Goal: Task Accomplishment & Management: Use online tool/utility

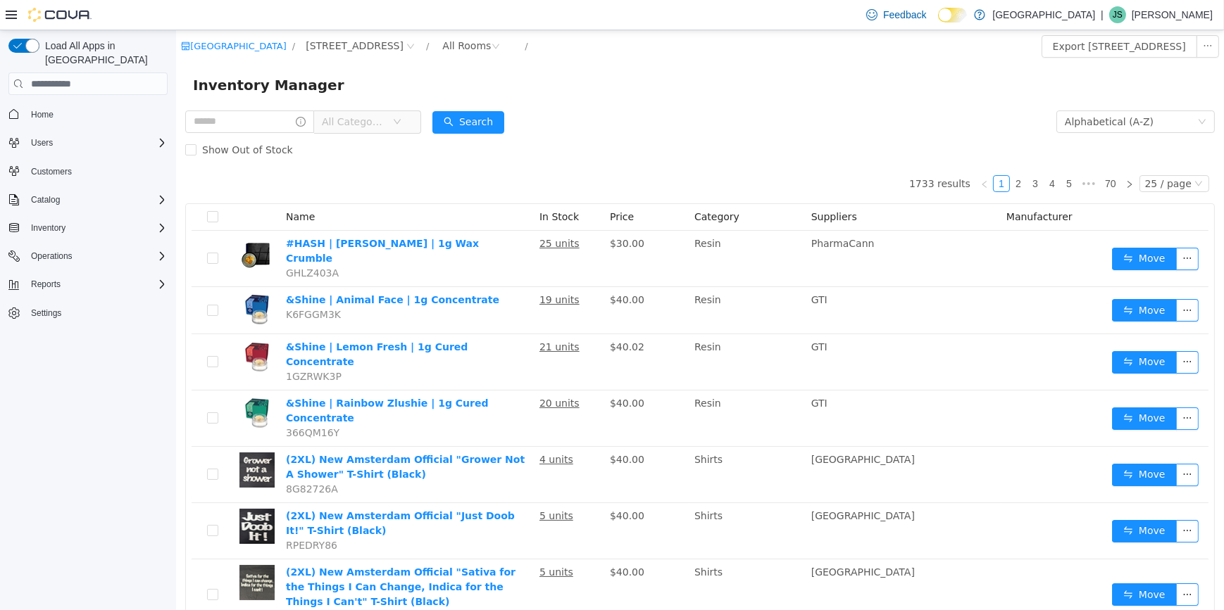
scroll to position [15, 0]
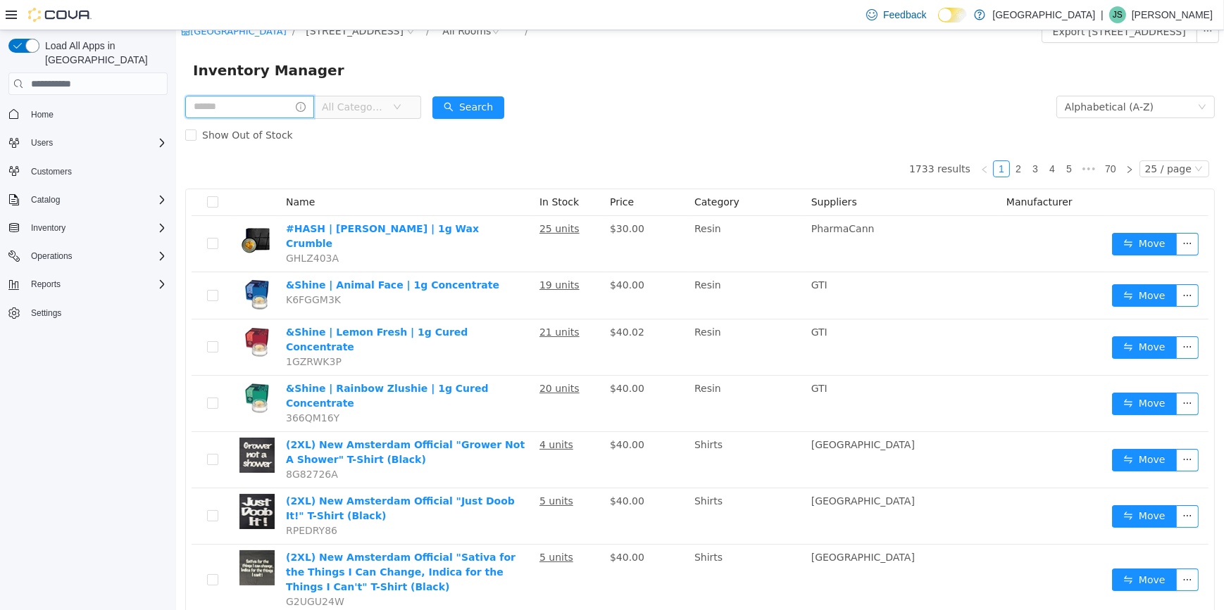
click at [270, 111] on input "text" at bounding box center [248, 107] width 129 height 23
type input "**********"
click at [456, 103] on form "**********" at bounding box center [698, 121] width 1029 height 56
click at [472, 103] on button "Search" at bounding box center [481, 107] width 72 height 23
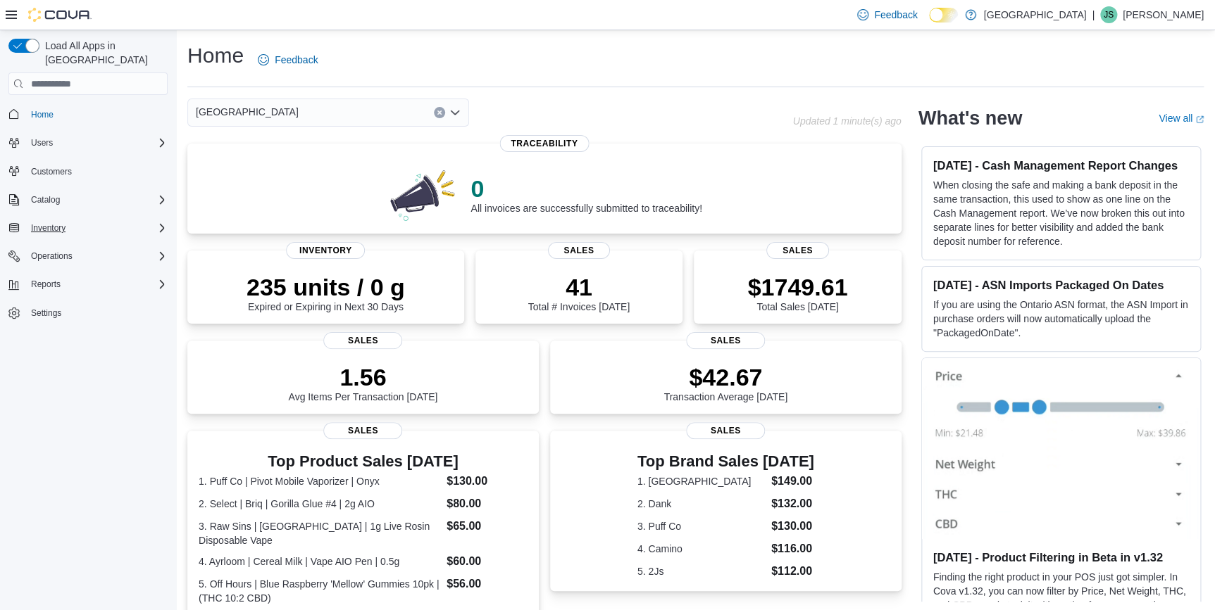
click at [78, 220] on div "Inventory" at bounding box center [96, 228] width 142 height 17
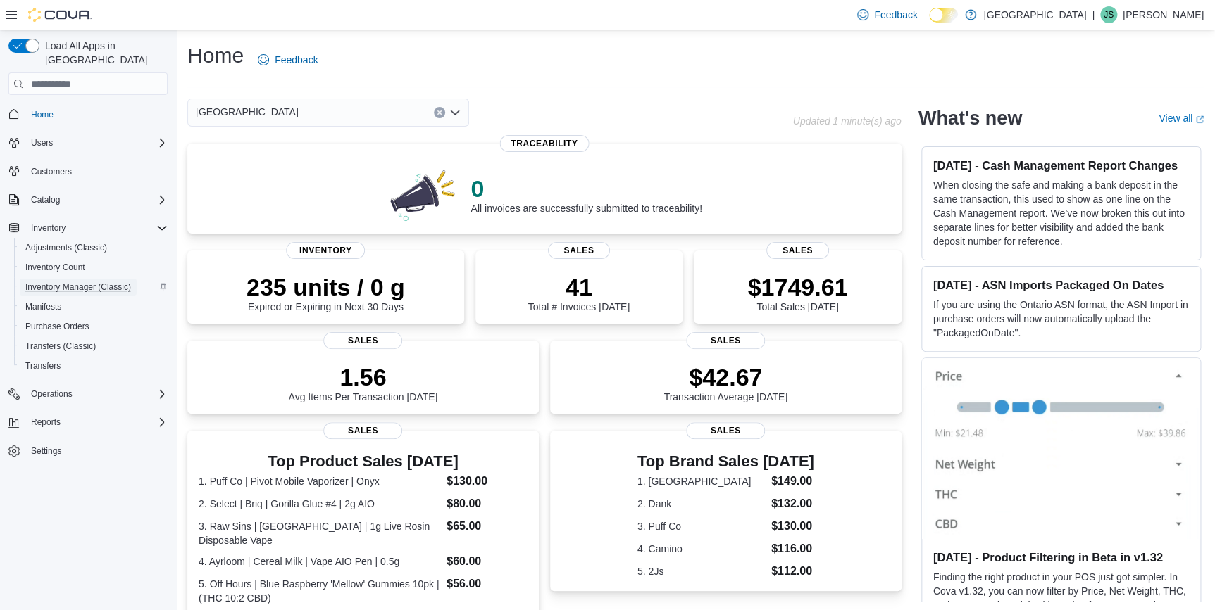
click at [113, 279] on span "Inventory Manager (Classic)" at bounding box center [78, 287] width 106 height 17
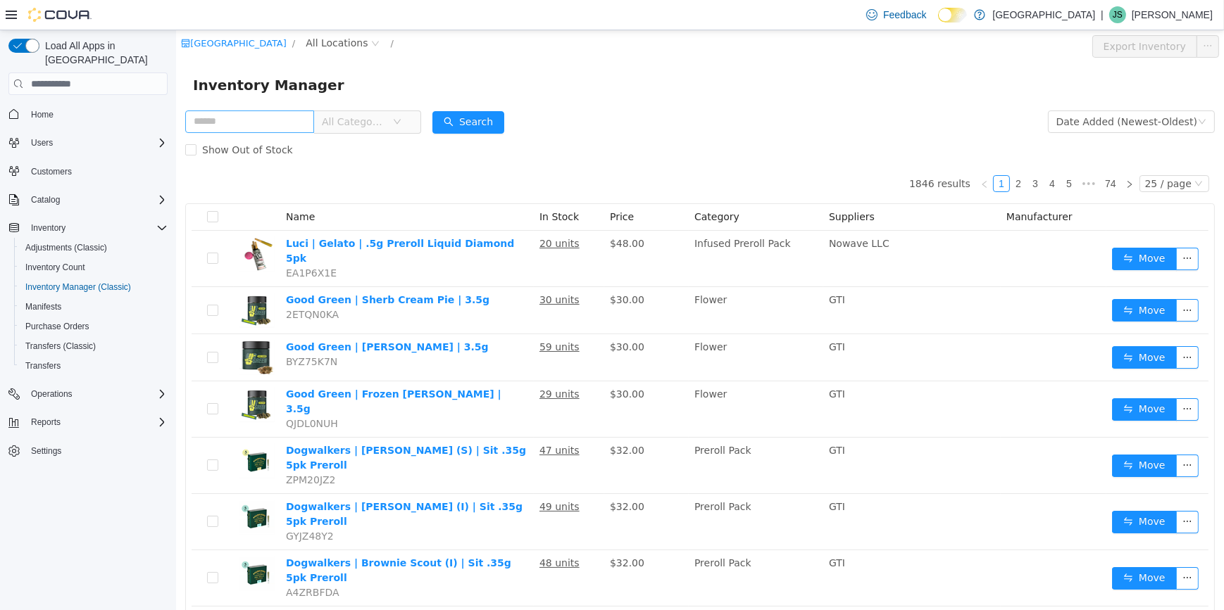
click at [220, 123] on input "text" at bounding box center [248, 122] width 129 height 23
type input "**********"
click at [466, 119] on button "Search" at bounding box center [468, 122] width 72 height 23
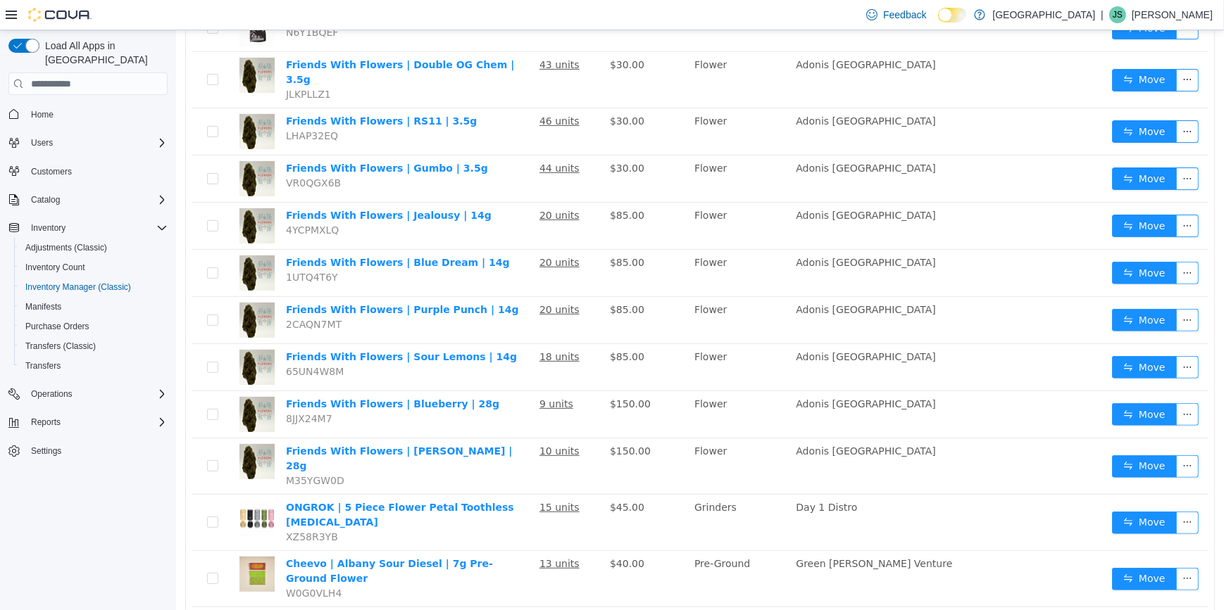
scroll to position [640, 0]
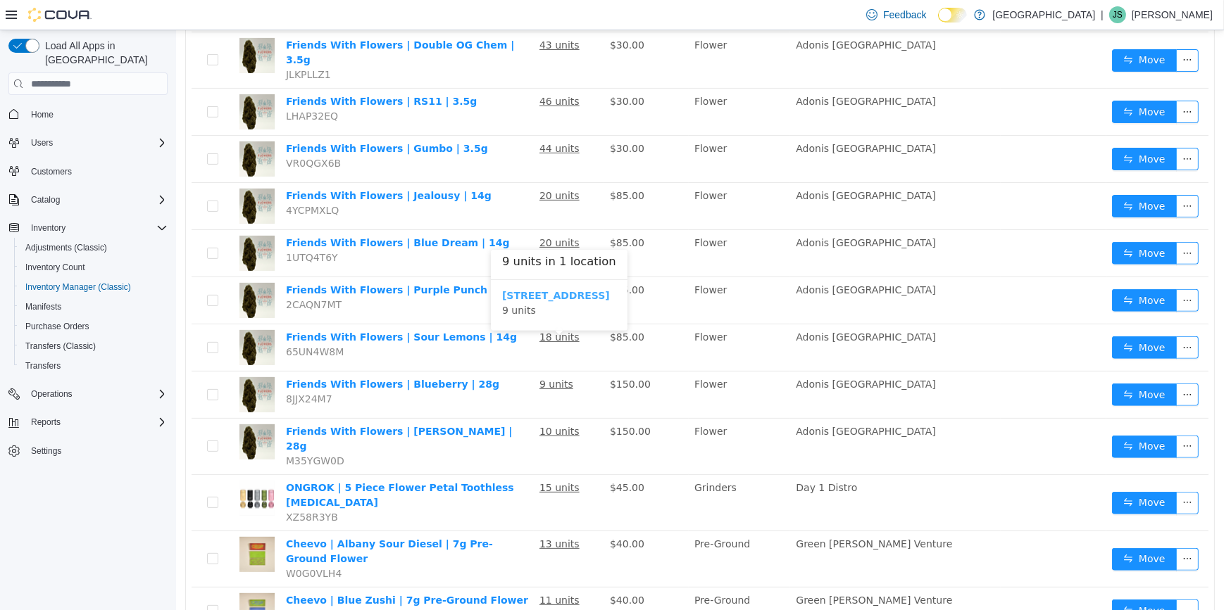
click at [521, 294] on b "[STREET_ADDRESS]" at bounding box center [555, 295] width 108 height 11
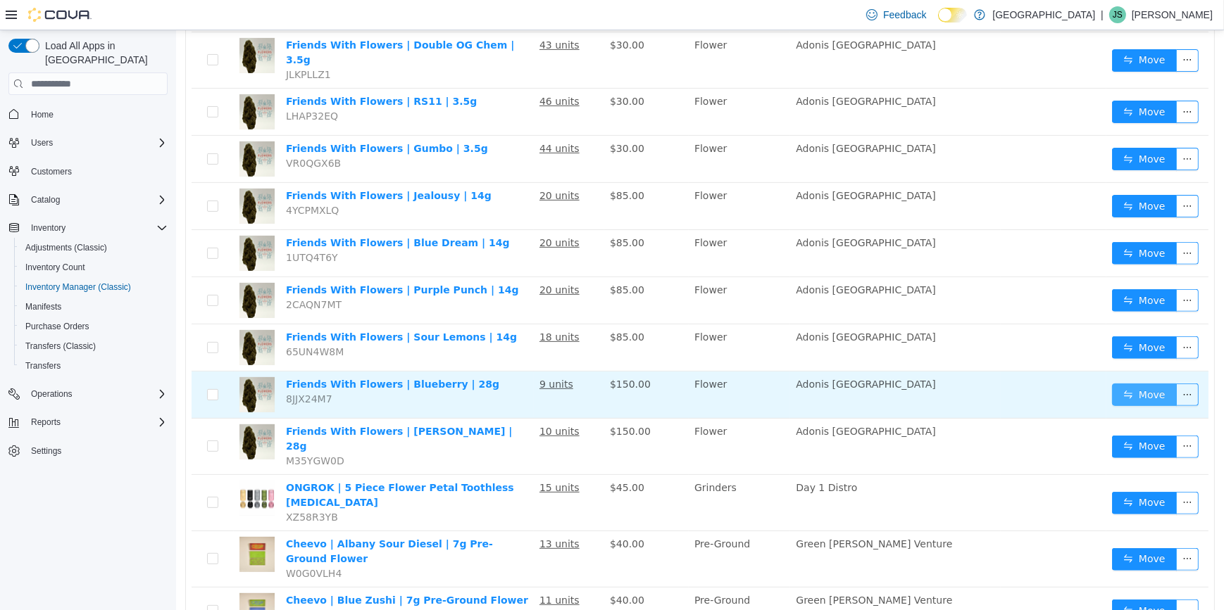
click at [1140, 384] on button "Move" at bounding box center [1143, 395] width 65 height 23
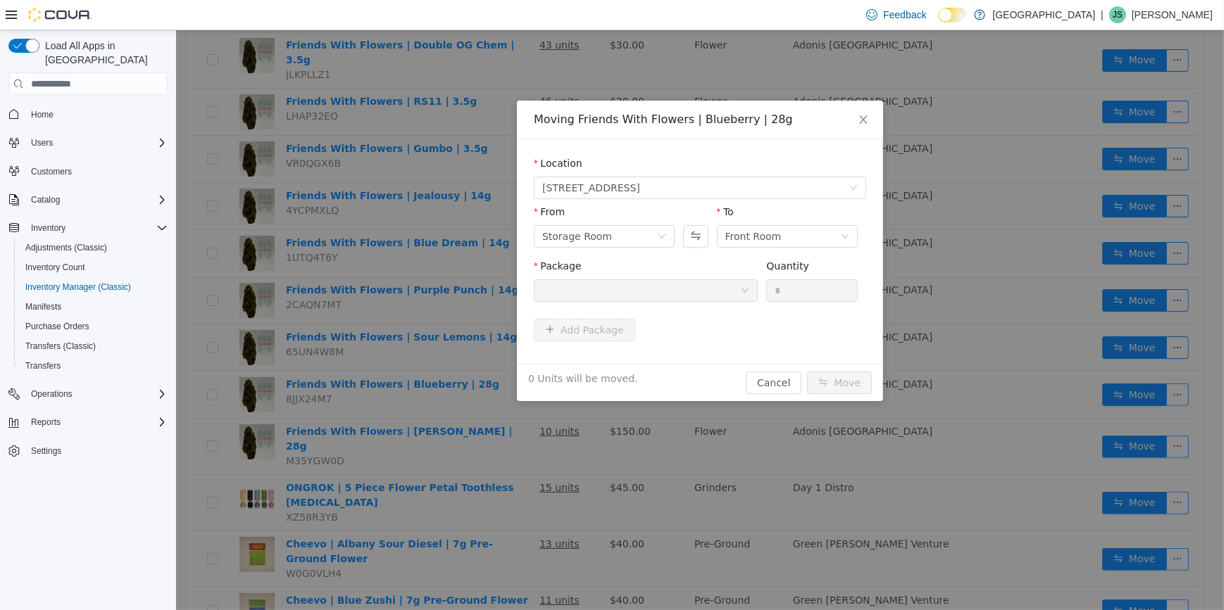
click at [629, 294] on div at bounding box center [640, 290] width 198 height 21
click at [701, 237] on button "Swap" at bounding box center [694, 236] width 25 height 23
click at [700, 282] on div at bounding box center [640, 290] width 198 height 21
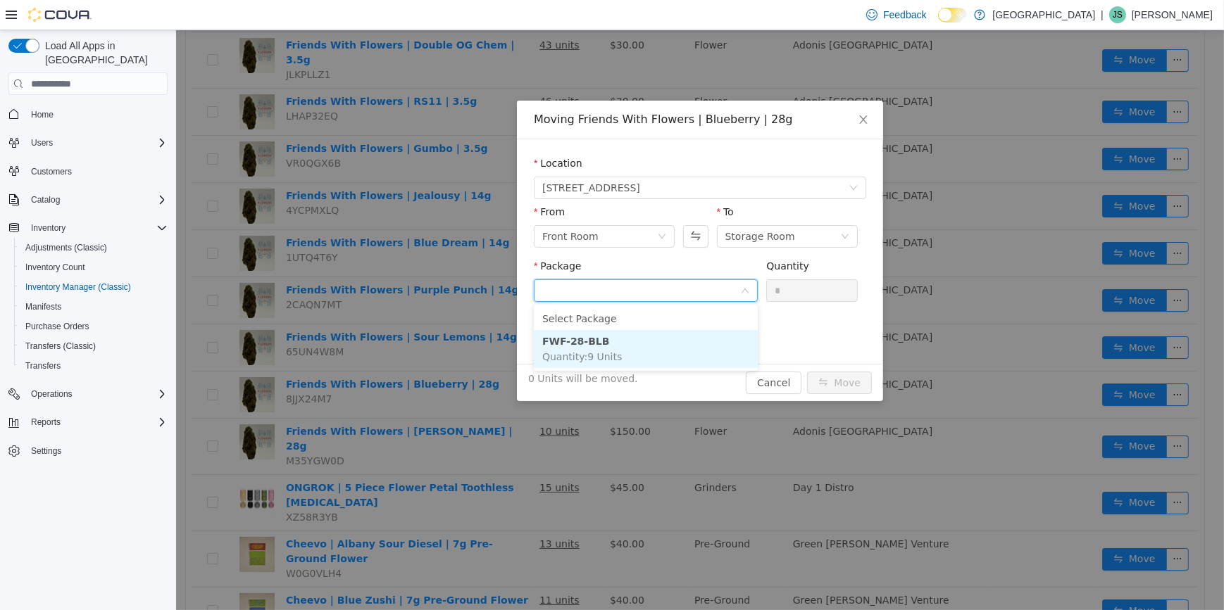
click at [675, 337] on li "FWF-28-BLB Quantity : 9 Units" at bounding box center [645, 349] width 224 height 38
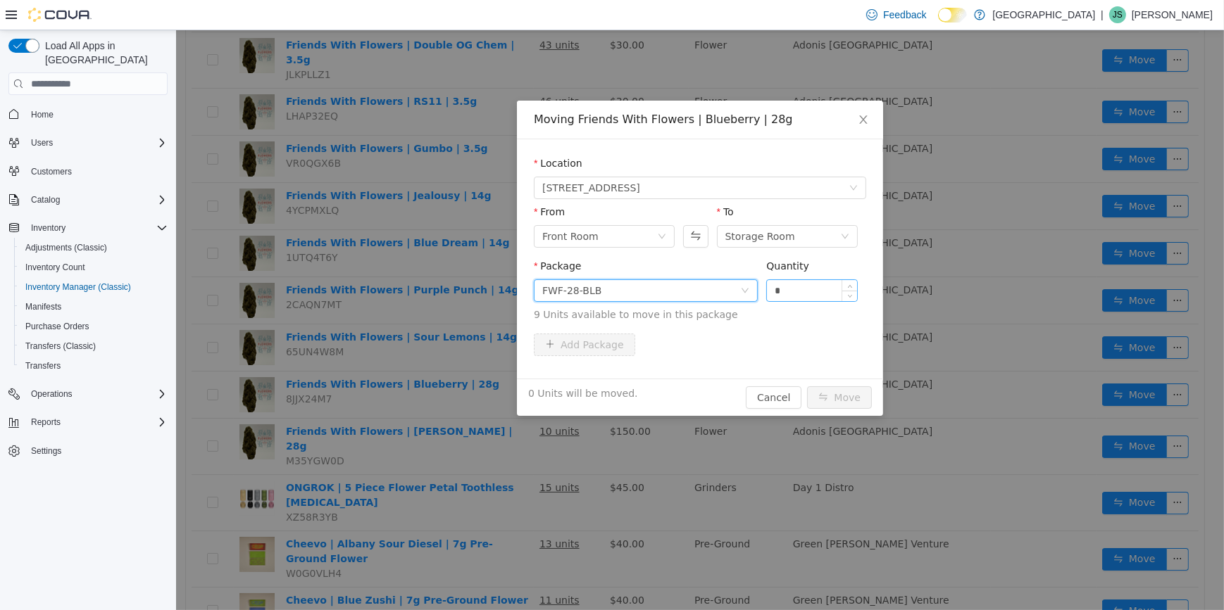
click at [823, 294] on input "*" at bounding box center [811, 290] width 90 height 21
type input "*"
click at [837, 395] on button "Move" at bounding box center [838, 398] width 65 height 23
